Goal: Task Accomplishment & Management: Complete application form

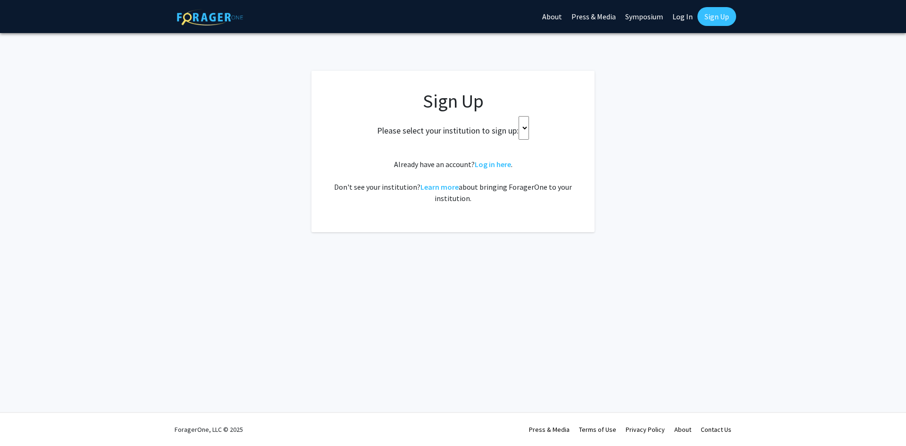
click at [523, 131] on select at bounding box center [523, 128] width 10 height 24
click at [519, 133] on select at bounding box center [523, 128] width 10 height 24
click at [523, 129] on select at bounding box center [523, 128] width 10 height 24
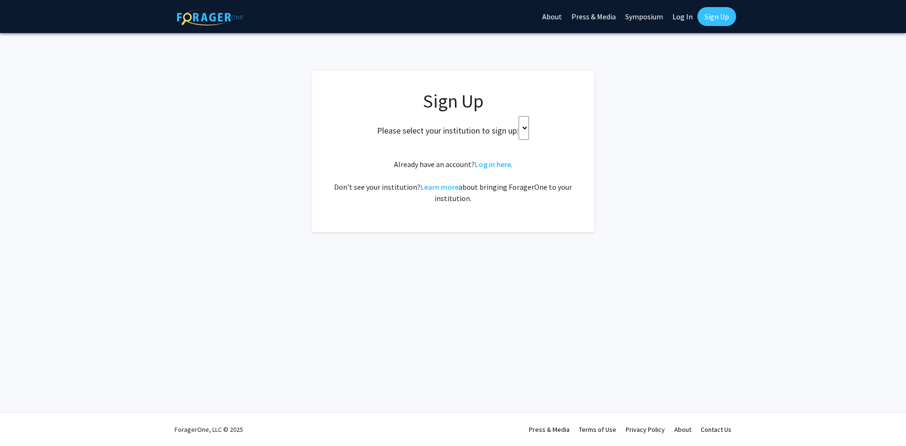
click at [523, 129] on select at bounding box center [523, 128] width 10 height 24
click at [529, 134] on div "Please select your institution to sign up:" at bounding box center [452, 128] width 259 height 24
click at [517, 127] on h2 "Please select your institution to sign up:" at bounding box center [448, 130] width 142 height 10
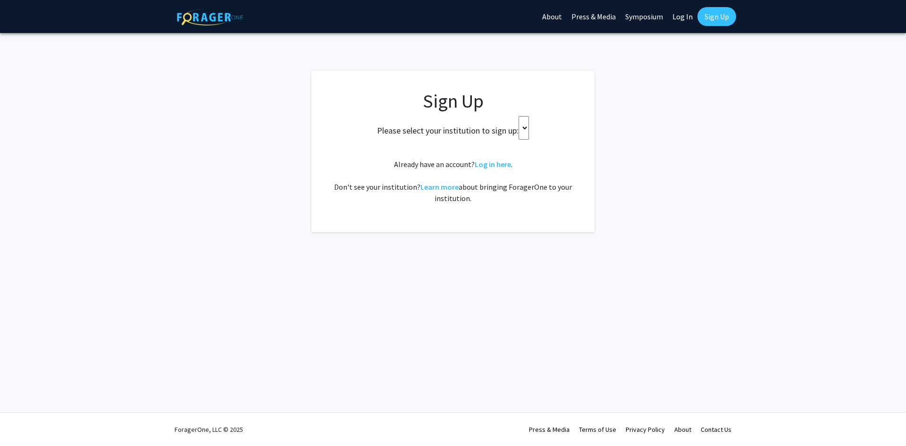
click at [521, 129] on select at bounding box center [523, 128] width 10 height 24
click at [519, 133] on select at bounding box center [523, 128] width 10 height 24
click at [520, 133] on select at bounding box center [523, 128] width 10 height 24
click at [525, 132] on select at bounding box center [523, 128] width 10 height 24
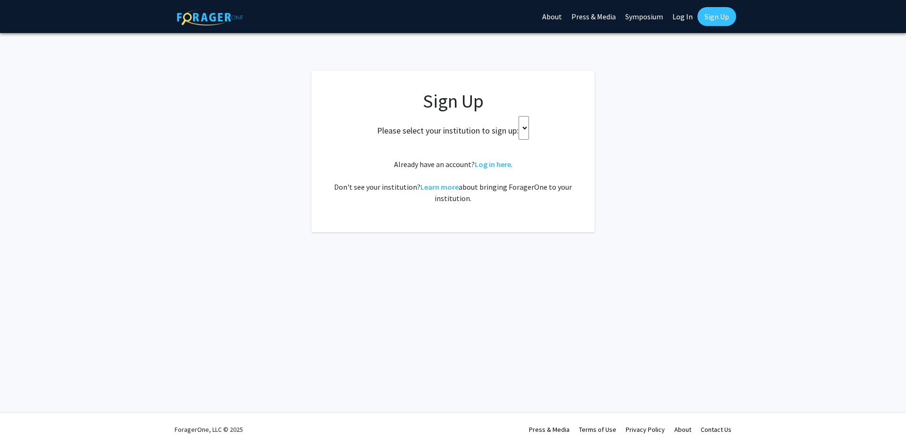
click at [525, 132] on select at bounding box center [523, 128] width 10 height 24
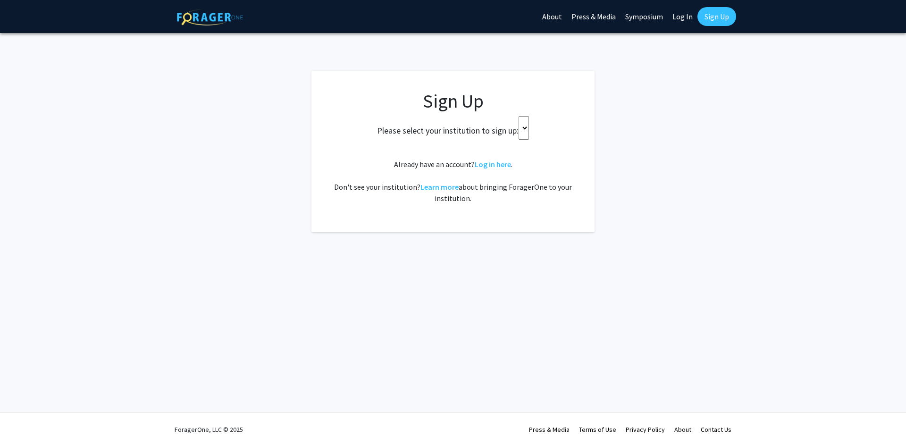
click at [300, 275] on div "Skip navigation About Press & Media Symposium Log In Sign Up Complete your prof…" at bounding box center [453, 223] width 906 height 446
click at [527, 131] on select at bounding box center [523, 128] width 10 height 24
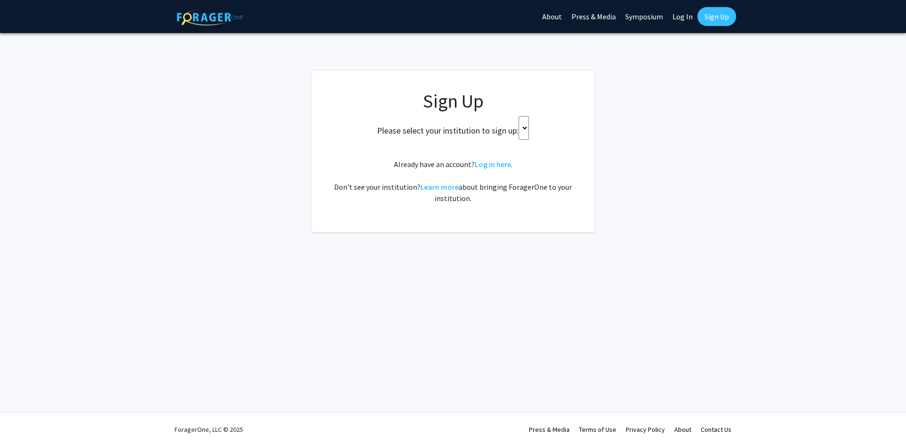
click at [527, 131] on select at bounding box center [523, 128] width 10 height 24
drag, startPoint x: 527, startPoint y: 131, endPoint x: 719, endPoint y: 73, distance: 200.6
click at [717, 73] on app-signup "Sign Up Please select your institution to sign up: Already have an account? Log…" at bounding box center [453, 151] width 906 height 161
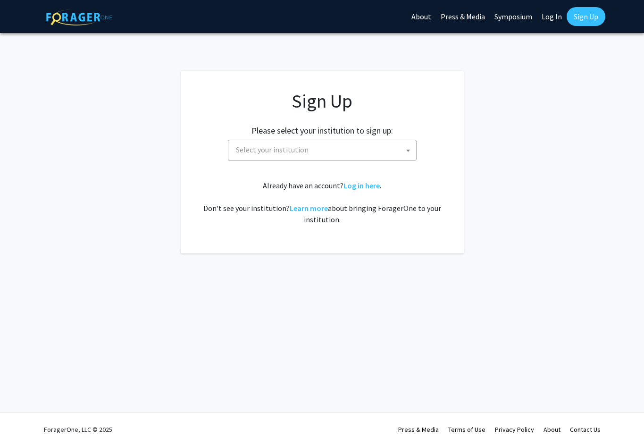
click at [393, 136] on div "Please select your institution to sign up: Baylor University Brandeis Universit…" at bounding box center [321, 138] width 259 height 45
click at [408, 155] on span at bounding box center [407, 150] width 9 height 21
